Goal: Use online tool/utility: Utilize a website feature to perform a specific function

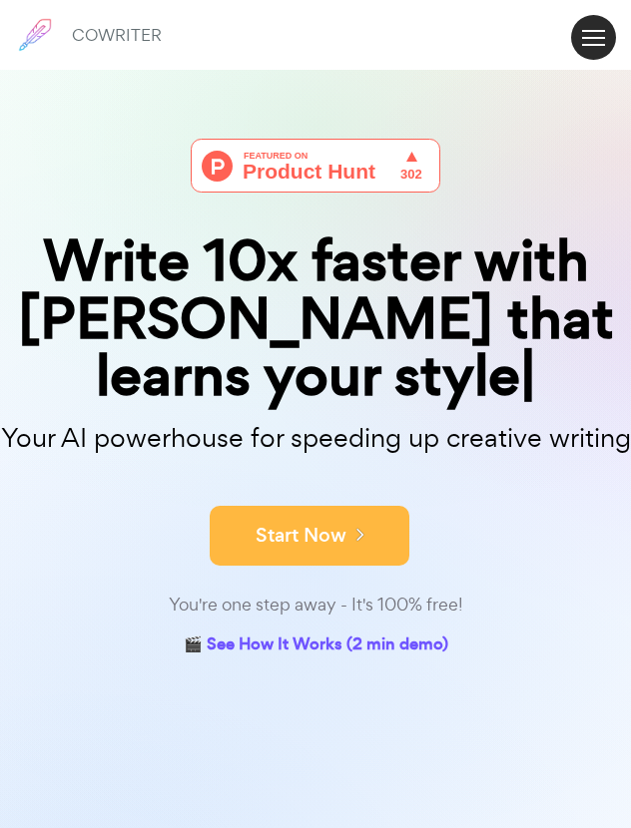
click at [275, 506] on button "Start Now" at bounding box center [310, 536] width 200 height 60
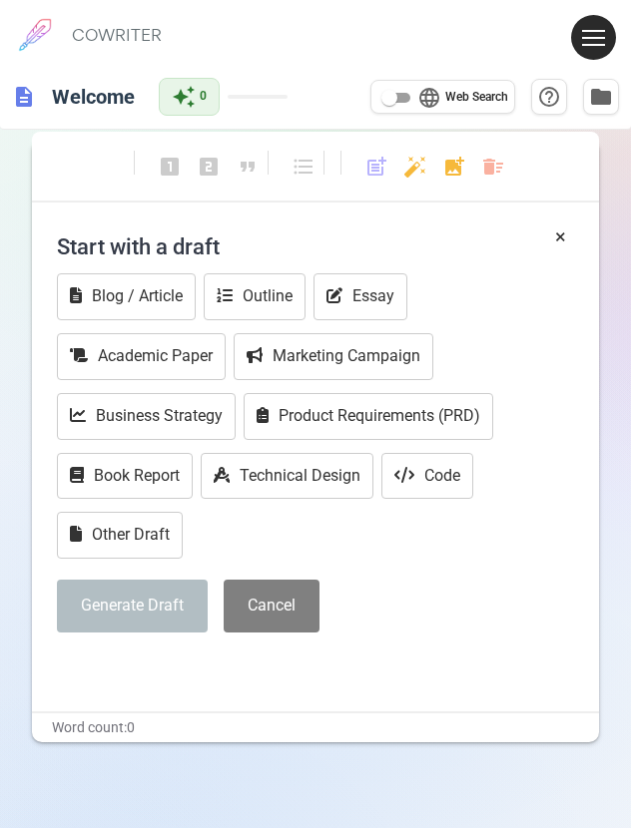
click at [325, 542] on div "Blog / Article Outline Essay Academic Paper Marketing Campaign Business Strateg…" at bounding box center [316, 418] width 518 height 290
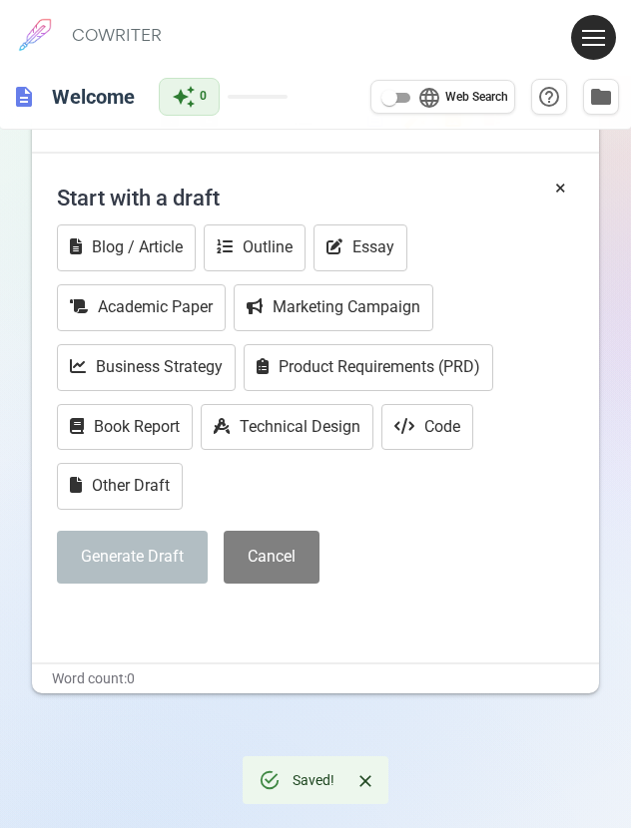
scroll to position [45, 0]
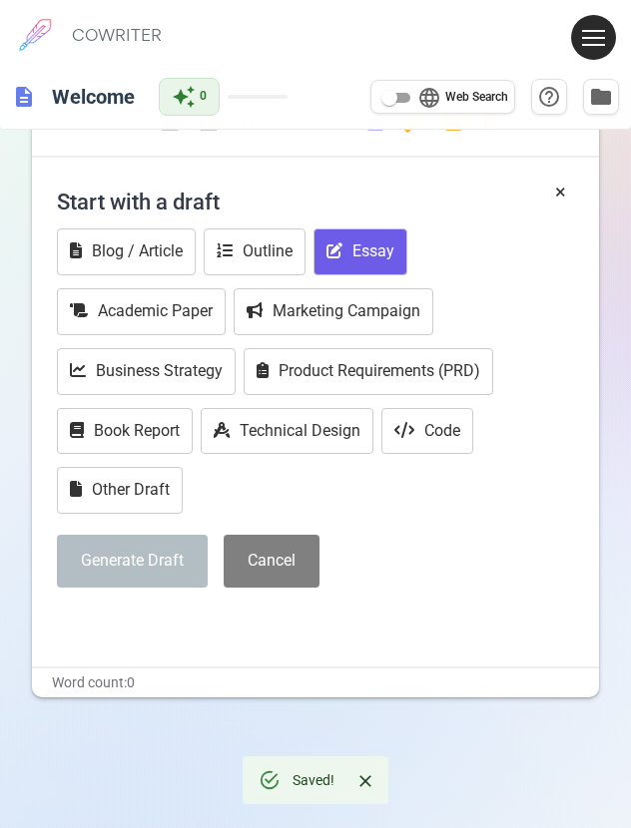
click at [353, 250] on button "Essay" at bounding box center [360, 251] width 94 height 47
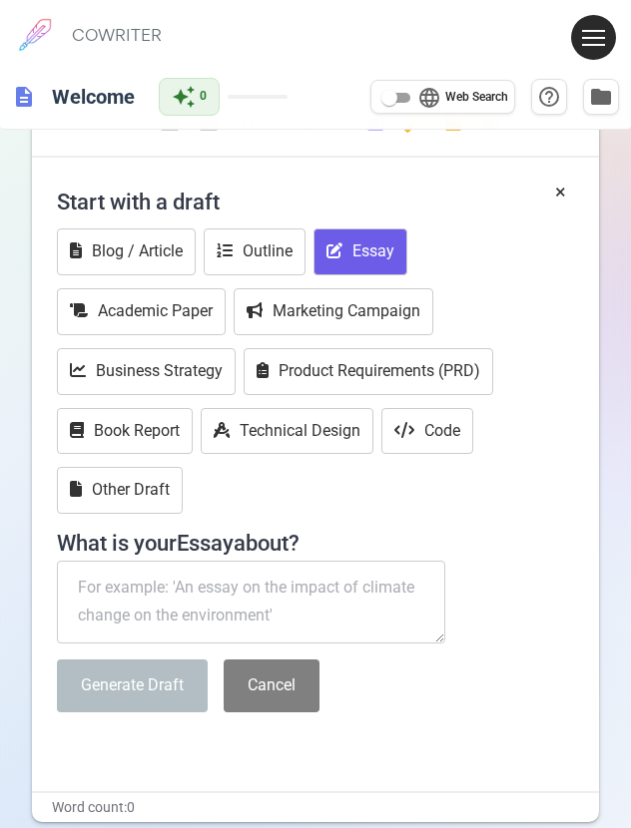
click at [123, 582] on textarea at bounding box center [251, 603] width 388 height 84
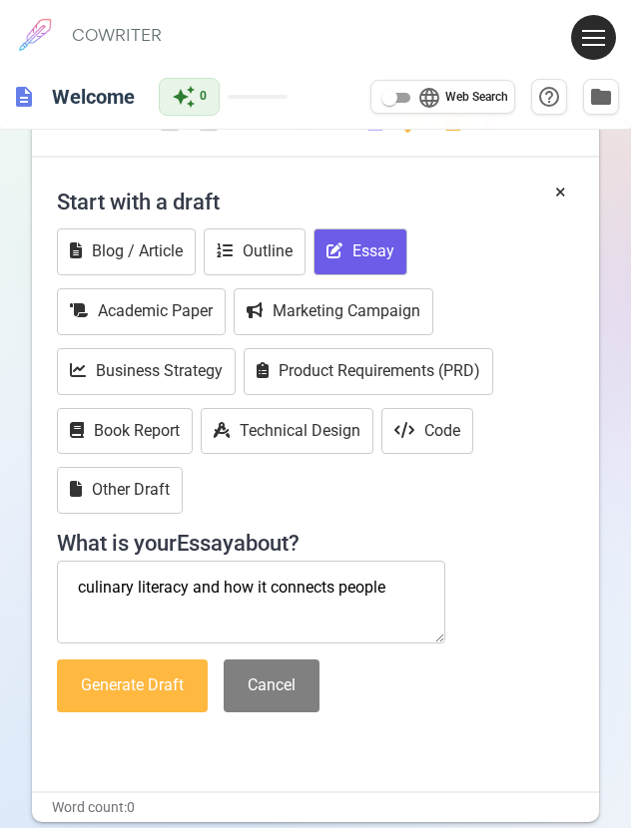
type textarea "culinary literacy and how it connects people"
click at [121, 668] on button "Generate Draft" at bounding box center [132, 686] width 151 height 53
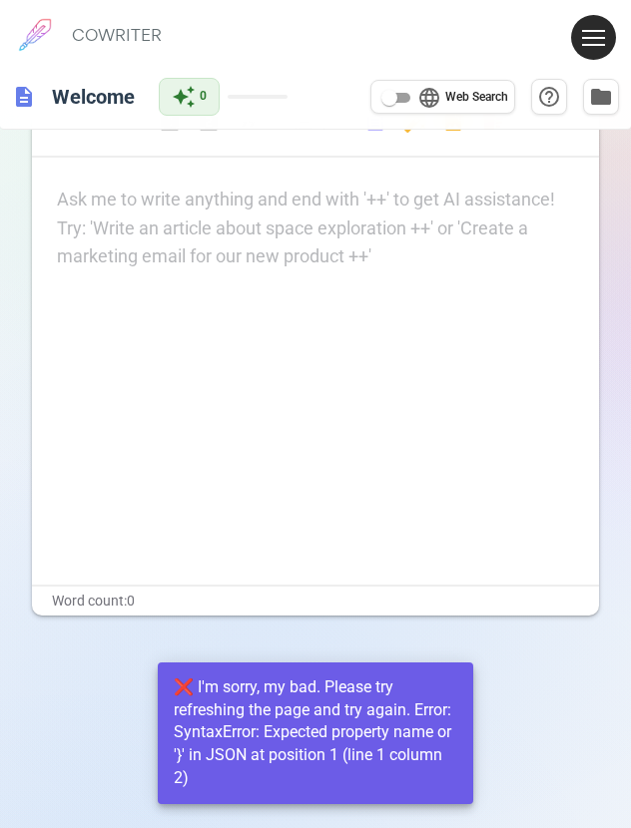
click at [137, 237] on div "Ask me to write anything and end with '++' to get AI assistance! Try: 'Write an…" at bounding box center [316, 229] width 518 height 86
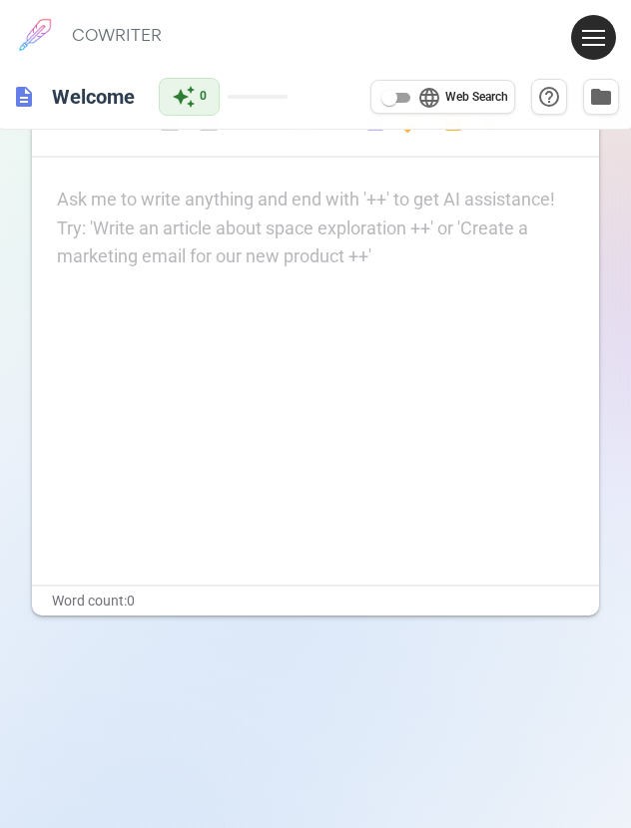
click at [109, 204] on p "Ask me to write anything and end with '++' to get AI assistance! Try: 'Write an…" at bounding box center [316, 200] width 518 height 29
click at [96, 197] on p "Ask me to write anything and end with '++' to get AI assistance! Try: 'Write an…" at bounding box center [316, 200] width 518 height 29
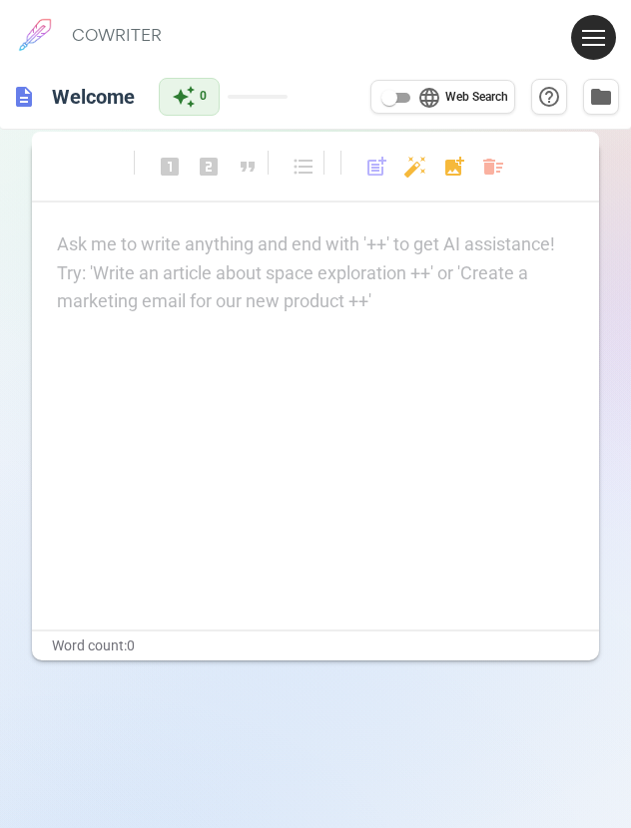
click at [22, 98] on span "description" at bounding box center [24, 97] width 24 height 24
click at [235, 334] on div "Ask me to write anything and end with '++' to get AI assistance! Try: 'Write an…" at bounding box center [316, 429] width 568 height 399
click at [241, 264] on div "Ask me to write anything and end with '++' to get AI assistance! Try: 'Write an…" at bounding box center [316, 273] width 518 height 86
